Goal: Task Accomplishment & Management: Manage account settings

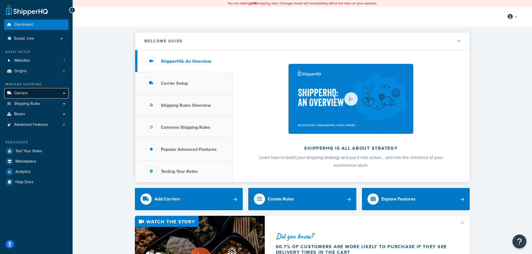
click at [37, 91] on link "Carriers" at bounding box center [36, 93] width 64 height 10
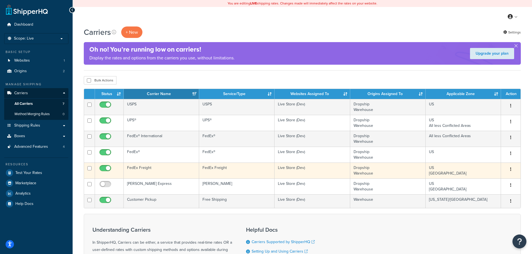
click at [509, 167] on button "button" at bounding box center [511, 169] width 8 height 9
click at [479, 178] on link "Edit" at bounding box center [488, 180] width 44 height 11
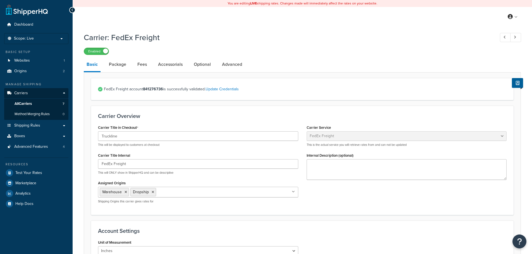
select select "fedExFreight"
click at [25, 92] on span "Carriers" at bounding box center [21, 93] width 14 height 5
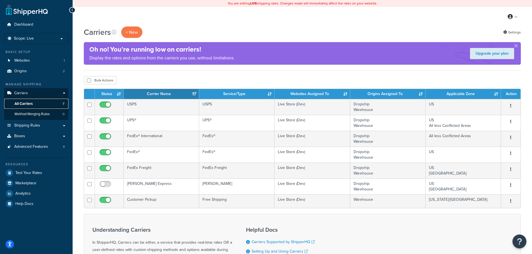
click at [21, 102] on span "All Carriers" at bounding box center [24, 104] width 18 height 5
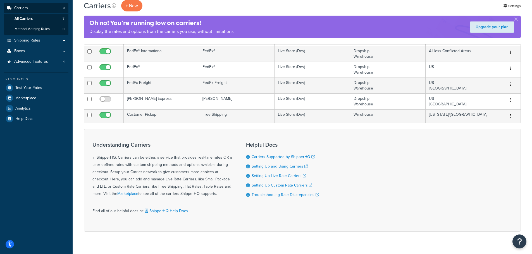
scroll to position [96, 0]
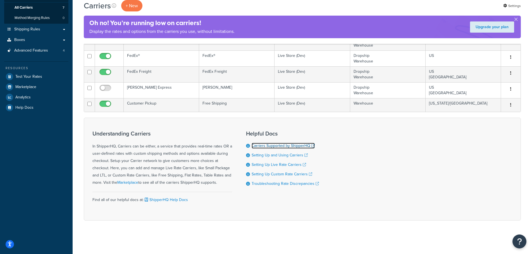
click at [274, 145] on link "Carriers Supported by ShipperHQ" at bounding box center [282, 146] width 63 height 6
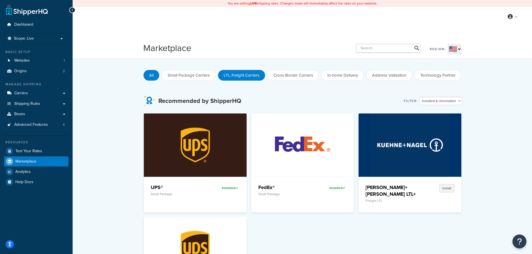
click at [241, 76] on button "LTL Freight Carriers" at bounding box center [241, 75] width 47 height 11
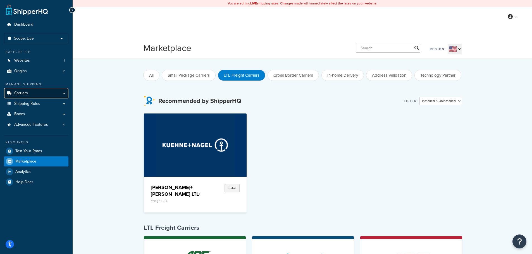
click at [63, 93] on link "Carriers" at bounding box center [36, 93] width 64 height 10
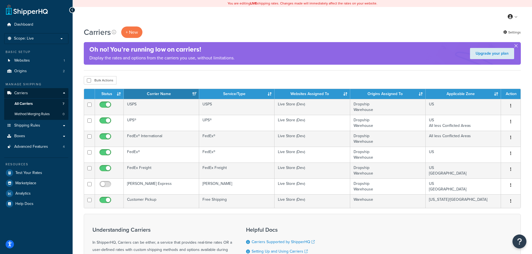
click at [516, 46] on button "button" at bounding box center [515, 46] width 1 height 1
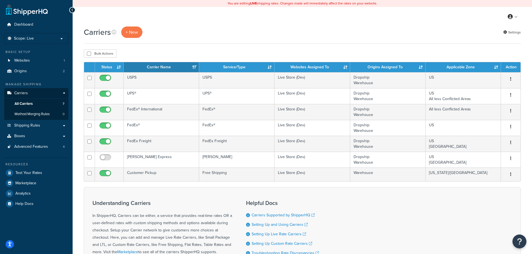
click at [211, 27] on div "Carriers + New Settings" at bounding box center [302, 32] width 437 height 11
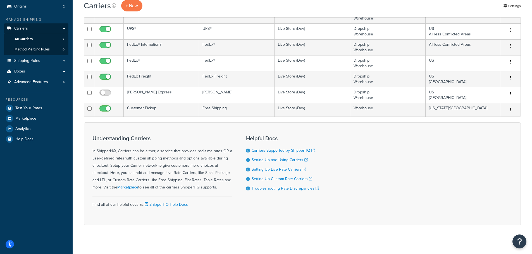
scroll to position [70, 0]
